Goal: Task Accomplishment & Management: Complete application form

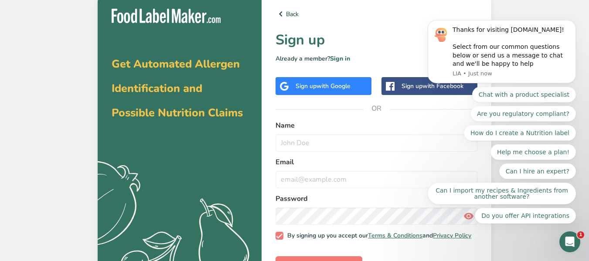
click at [312, 90] on div "Sign up with Google" at bounding box center [323, 86] width 55 height 9
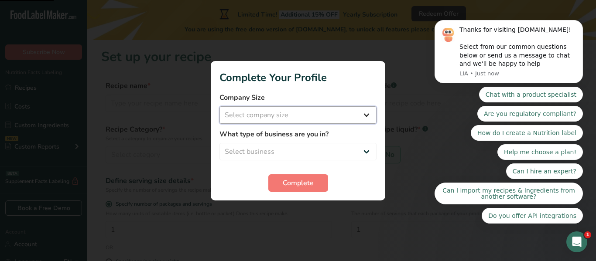
click at [248, 111] on select "Select company size Fewer than 10 Employees 10 to 50 Employees 51 to 500 Employ…" at bounding box center [297, 114] width 157 height 17
select select "2"
click at [219, 106] on select "Select company size Fewer than 10 Employees 10 to 50 Employees 51 to 500 Employ…" at bounding box center [297, 114] width 157 height 17
click at [261, 153] on select "Select business Packaged Food Manufacturer Restaurant & Cafe Bakery Meal Plans …" at bounding box center [297, 151] width 157 height 17
select select "1"
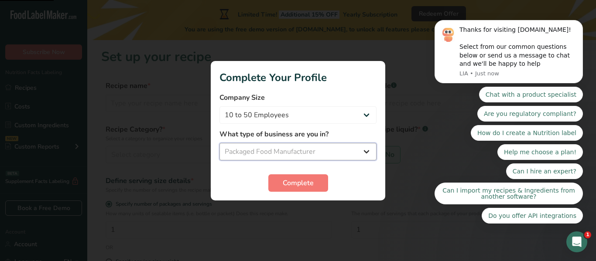
click at [219, 143] on select "Select business Packaged Food Manufacturer Restaurant & Cafe Bakery Meal Plans …" at bounding box center [297, 151] width 157 height 17
click at [293, 184] on span "Complete" at bounding box center [298, 183] width 31 height 10
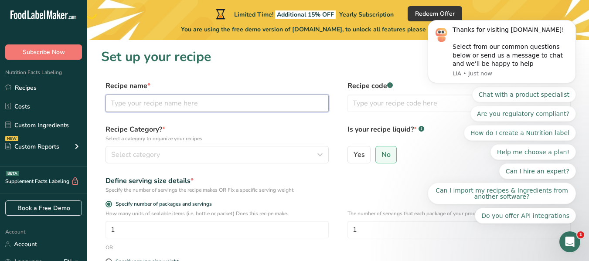
click at [162, 107] on input "text" at bounding box center [217, 103] width 223 height 17
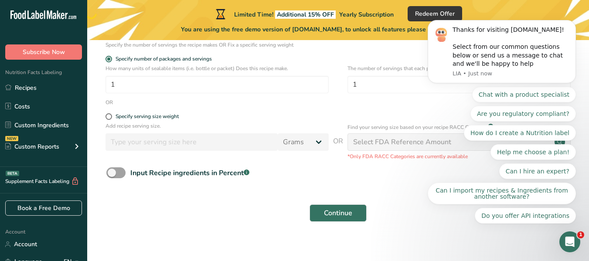
scroll to position [153, 0]
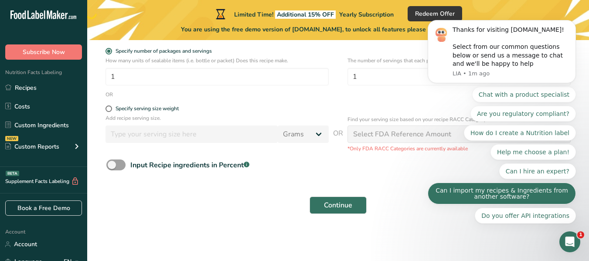
click at [505, 186] on button "Can I import my recipes & Ingredients from another software?" at bounding box center [502, 194] width 148 height 22
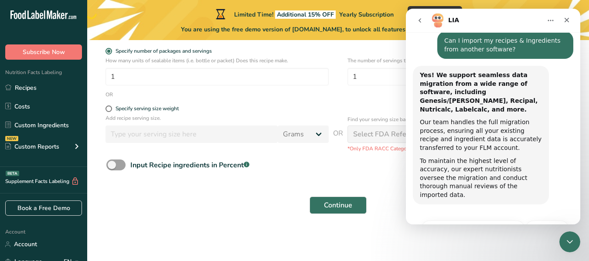
scroll to position [99, 0]
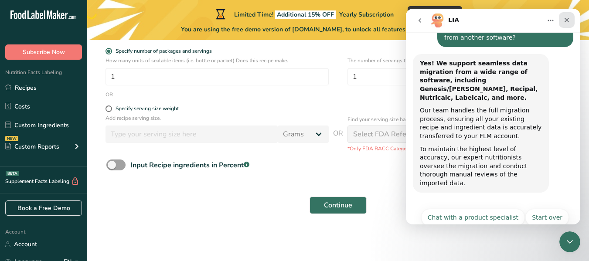
drag, startPoint x: 558, startPoint y: 22, endPoint x: 563, endPoint y: 24, distance: 5.4
click at [560, 22] on div "Intercom messenger" at bounding box center [558, 20] width 32 height 17
click at [568, 21] on icon "Close" at bounding box center [567, 20] width 5 height 5
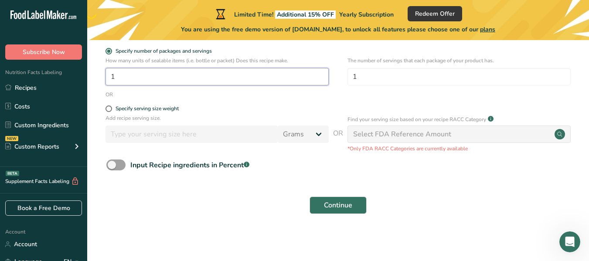
click at [158, 76] on input "1" at bounding box center [217, 76] width 223 height 17
click at [402, 85] on div "The number of servings that each package of your product has. 1" at bounding box center [458, 74] width 223 height 34
click at [399, 80] on input "1" at bounding box center [458, 76] width 223 height 17
click at [109, 112] on span at bounding box center [109, 109] width 7 height 7
click at [109, 112] on input "Specify serving size weight" at bounding box center [109, 109] width 6 height 6
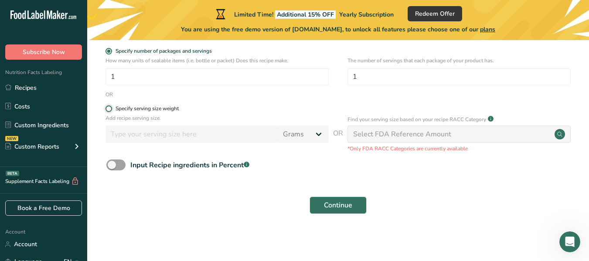
radio input "true"
radio input "false"
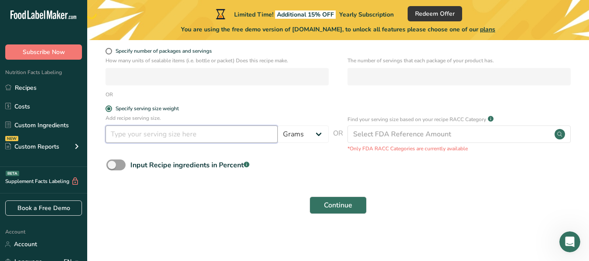
click at [179, 134] on input "number" at bounding box center [192, 134] width 172 height 17
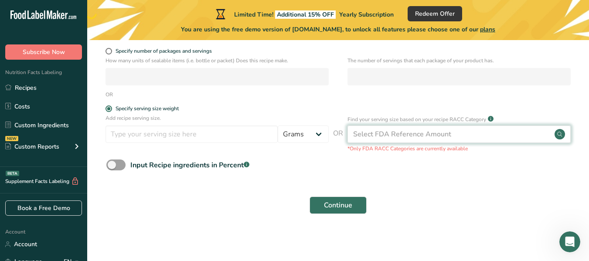
click at [403, 136] on div "Select FDA Reference Amount" at bounding box center [402, 134] width 98 height 10
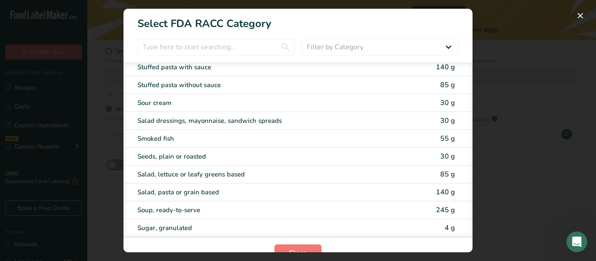
scroll to position [1713, 0]
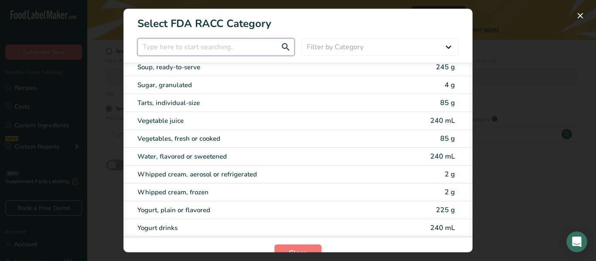
click at [157, 45] on input "RACC Category Selection Modal" at bounding box center [215, 46] width 157 height 17
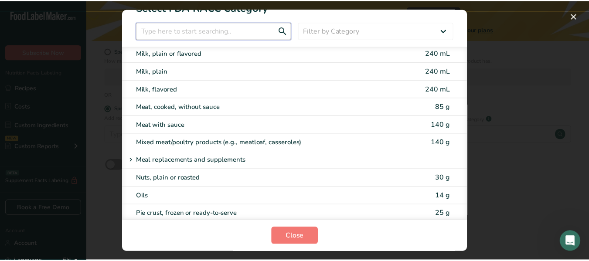
scroll to position [0, 0]
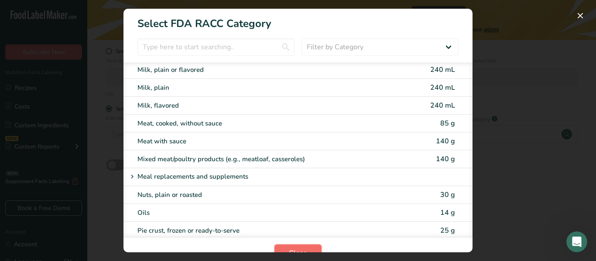
click at [296, 245] on button "Close" at bounding box center [297, 253] width 47 height 17
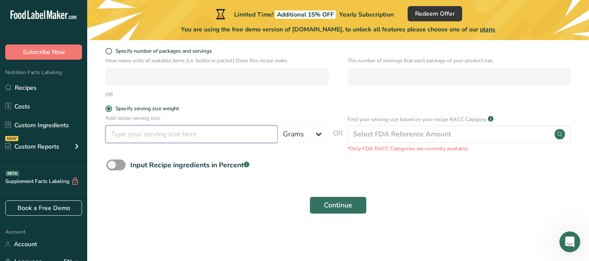
click at [129, 134] on input "number" at bounding box center [192, 134] width 172 height 17
click at [111, 54] on label "Specify number of packages and servings" at bounding box center [217, 51] width 223 height 7
click at [111, 54] on input "Specify number of packages and servings" at bounding box center [109, 51] width 6 height 6
radio input "true"
radio input "false"
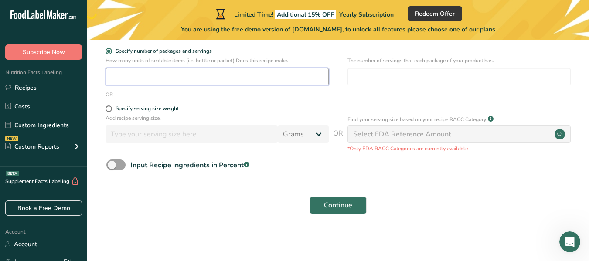
click at [128, 81] on input "number" at bounding box center [217, 76] width 223 height 17
type input "1"
click at [370, 78] on input "number" at bounding box center [458, 76] width 223 height 17
type input "30"
click at [417, 133] on div "Select FDA Reference Amount" at bounding box center [402, 134] width 98 height 10
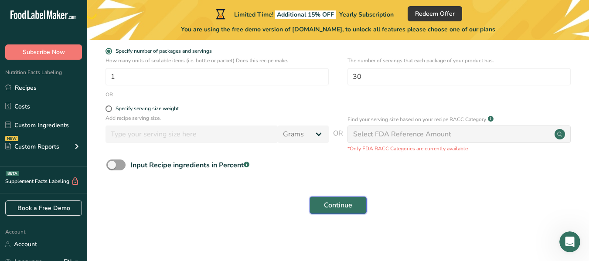
click at [354, 204] on button "Continue" at bounding box center [338, 205] width 57 height 17
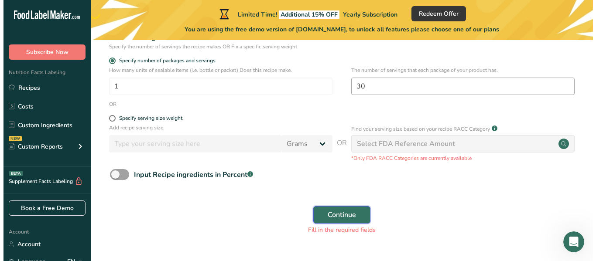
scroll to position [183, 0]
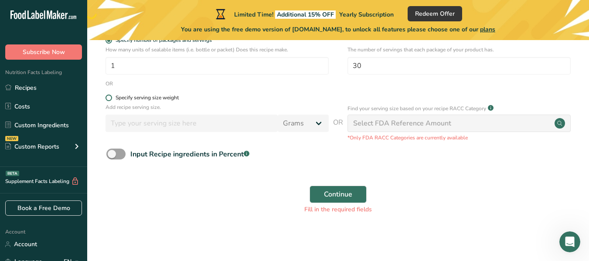
click at [112, 100] on label "Specify serving size weight" at bounding box center [217, 98] width 223 height 7
click at [111, 100] on input "Specify serving size weight" at bounding box center [109, 98] width 6 height 6
radio input "true"
radio input "false"
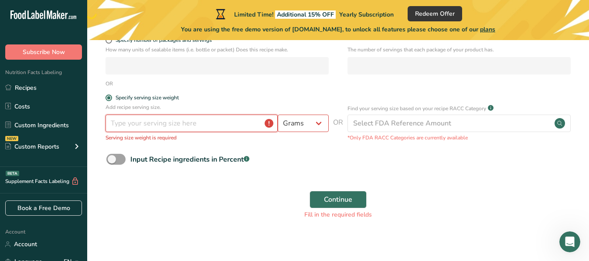
click at [148, 122] on input "number" at bounding box center [192, 123] width 172 height 17
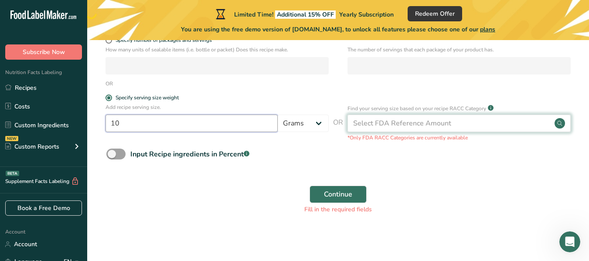
type input "10"
click at [385, 122] on div "Select FDA Reference Amount" at bounding box center [402, 123] width 98 height 10
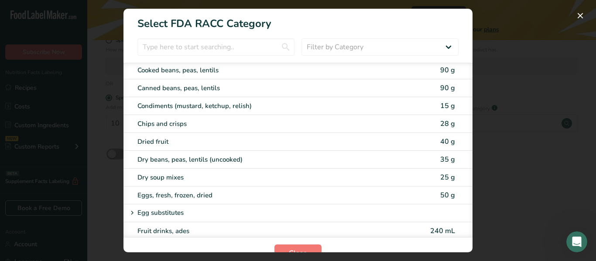
scroll to position [579, 0]
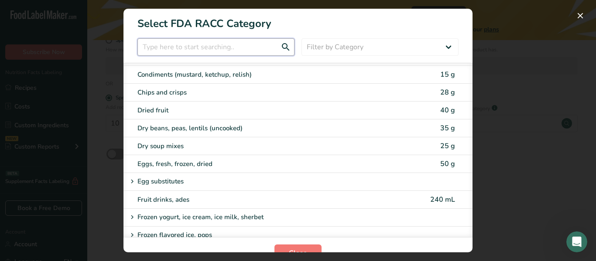
click at [215, 53] on input "RACC Category Selection Modal" at bounding box center [215, 46] width 157 height 17
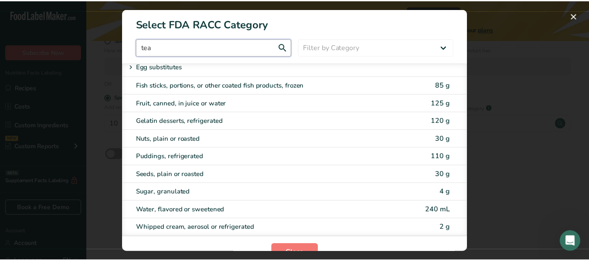
scroll to position [0, 0]
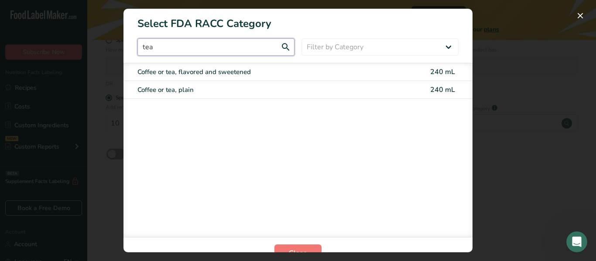
type input "tea"
click at [343, 48] on select "Filter by Category All Bakery products Beverages Cereals and other grain produc…" at bounding box center [379, 46] width 157 height 17
select select "RACC Category Selection Modal"
click at [301, 38] on select "Filter by Category All Bakery products Beverages Cereals and other grain produc…" at bounding box center [379, 46] width 157 height 17
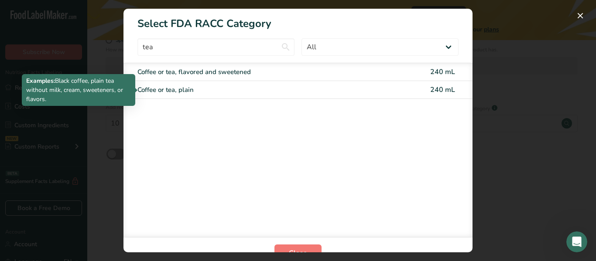
click at [194, 92] on div "Coffee or tea, plain" at bounding box center [261, 90] width 248 height 10
type input "240"
select select "17"
select select "22"
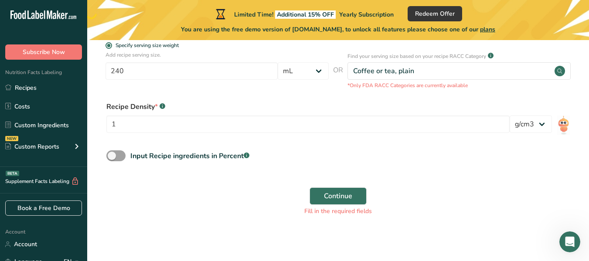
scroll to position [237, 0]
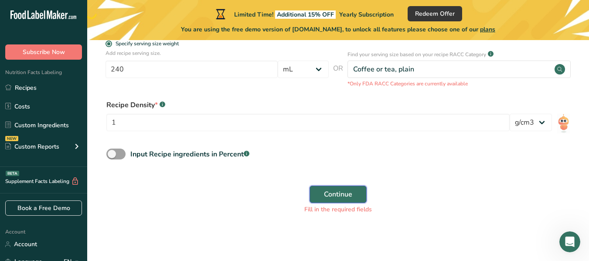
click at [342, 193] on span "Continue" at bounding box center [338, 194] width 28 height 10
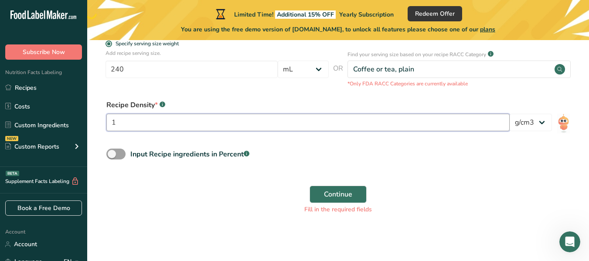
click at [131, 126] on input "1" at bounding box center [307, 122] width 403 height 17
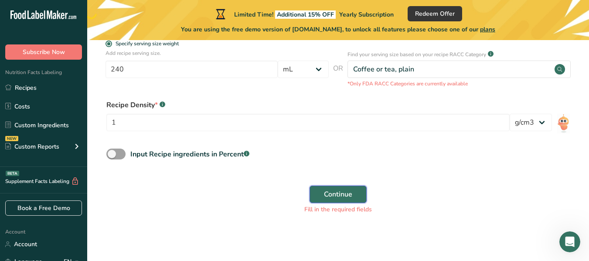
click at [344, 193] on span "Continue" at bounding box center [338, 194] width 28 height 10
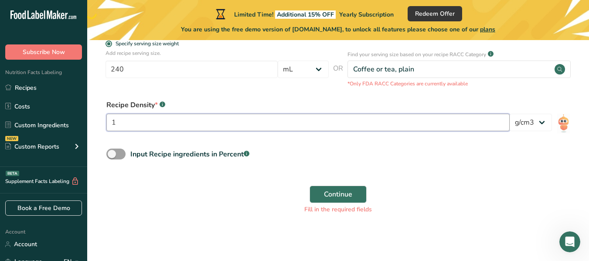
click at [137, 120] on input "1" at bounding box center [307, 122] width 403 height 17
type input "10"
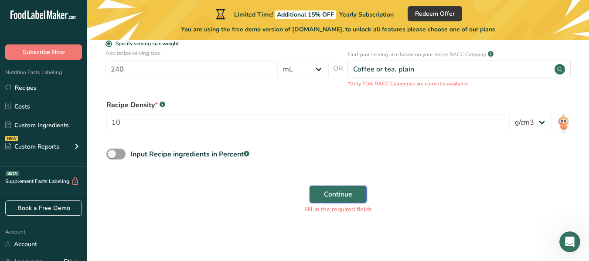
click at [334, 190] on span "Continue" at bounding box center [338, 194] width 28 height 10
click at [114, 155] on span at bounding box center [115, 154] width 19 height 11
click at [112, 155] on input "Input Recipe ingredients in Percent .a-a{fill:#347362;}.b-a{fill:#fff;}" at bounding box center [109, 154] width 6 height 6
checkbox input "true"
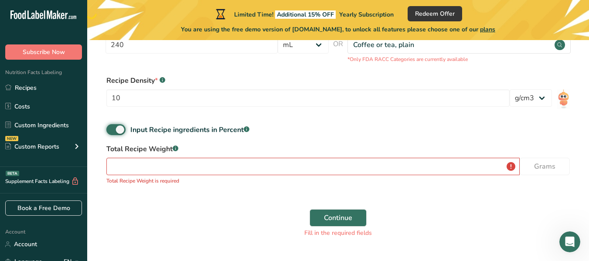
scroll to position [285, 0]
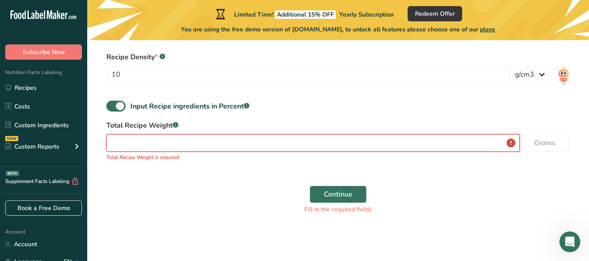
click at [179, 149] on input "number" at bounding box center [312, 142] width 413 height 17
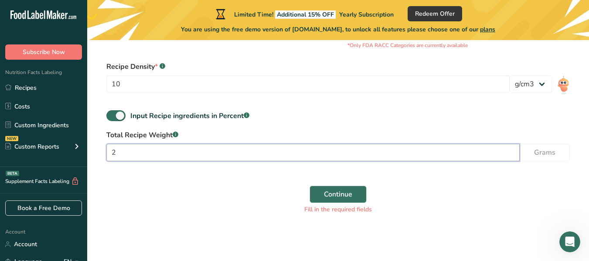
scroll to position [276, 0]
type input "20"
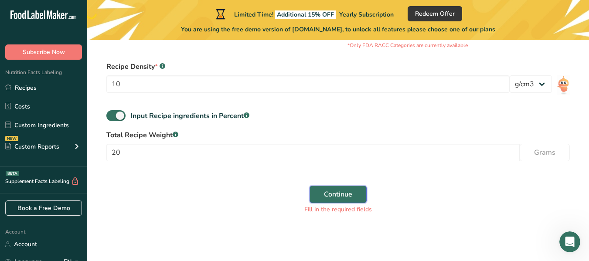
click at [336, 192] on span "Continue" at bounding box center [338, 194] width 28 height 10
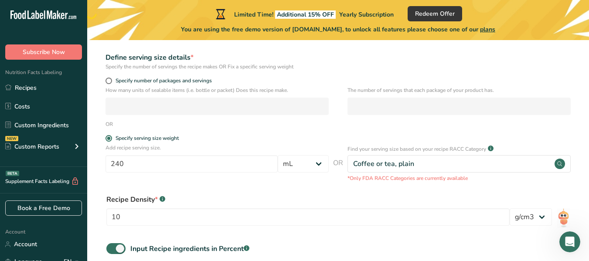
scroll to position [0, 0]
